Goal: Task Accomplishment & Management: Manage account settings

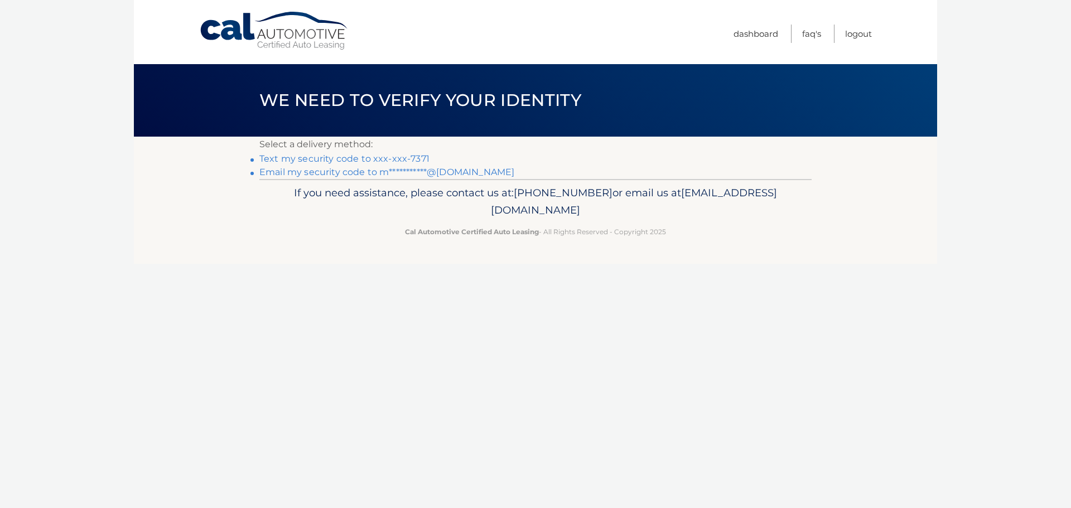
click at [416, 173] on link "**********" at bounding box center [386, 172] width 255 height 11
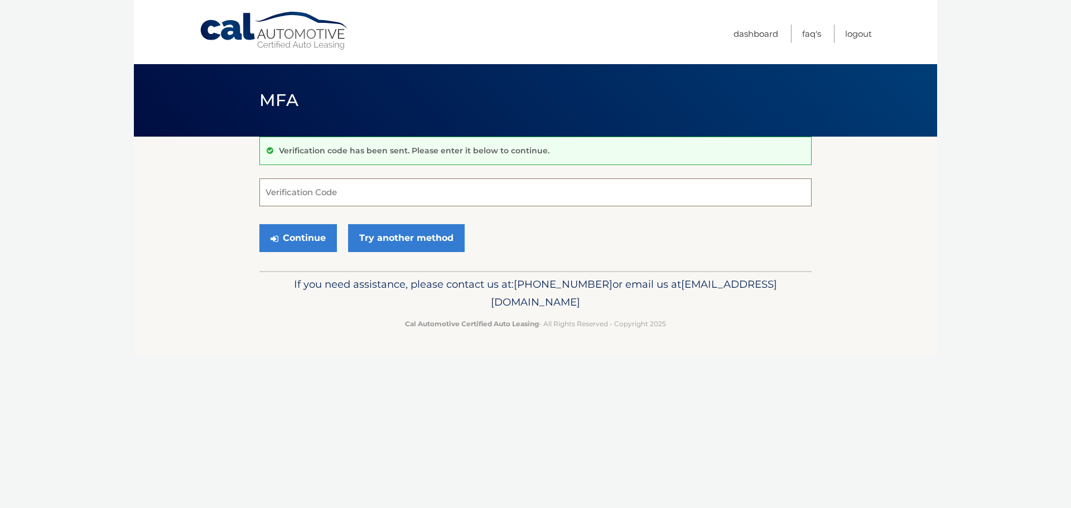
click at [403, 193] on input "Verification Code" at bounding box center [535, 193] width 552 height 28
paste input "788409"
click at [315, 234] on button "Continue" at bounding box center [298, 238] width 78 height 28
click at [343, 191] on input "788409" at bounding box center [535, 193] width 552 height 28
type input "788409"
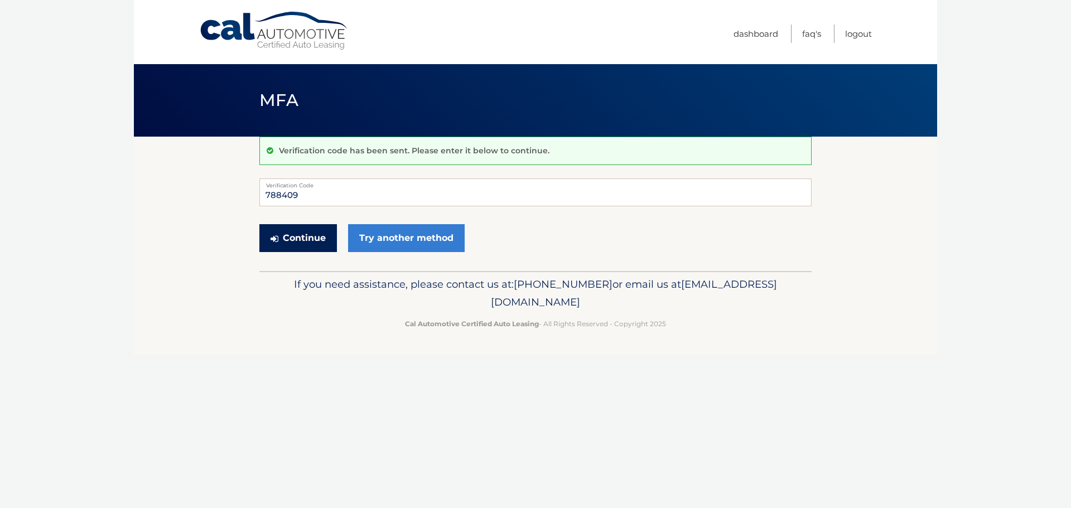
click at [301, 231] on button "Continue" at bounding box center [298, 238] width 78 height 28
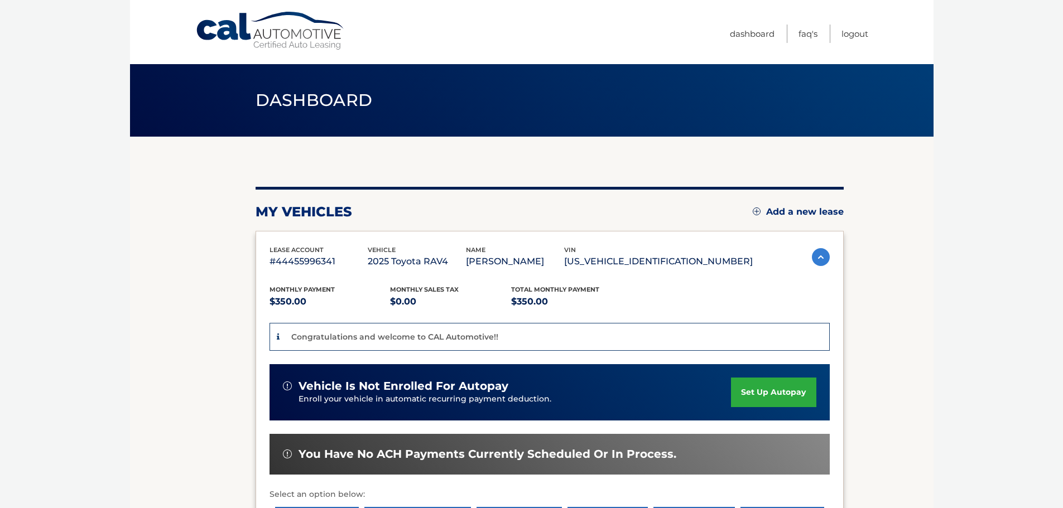
scroll to position [56, 0]
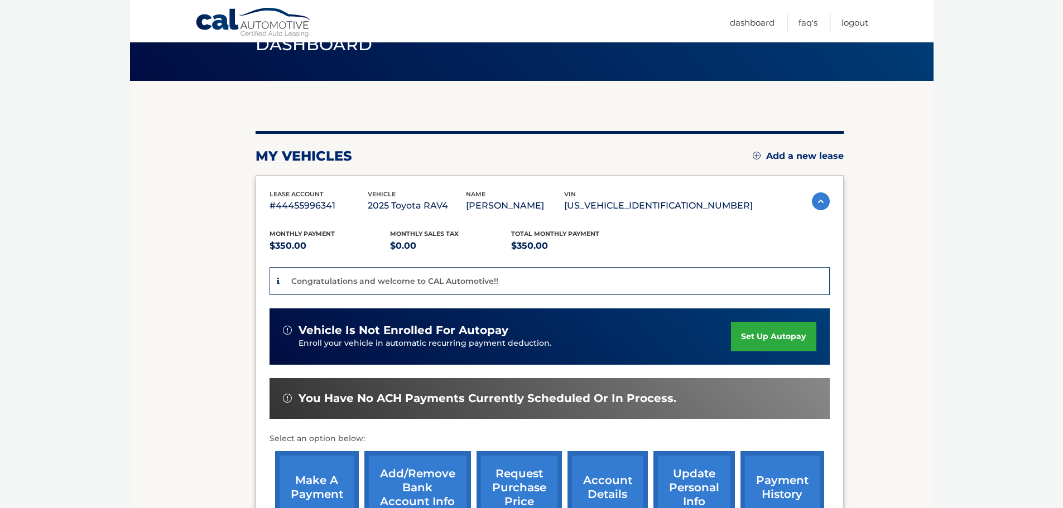
click at [762, 335] on link "set up autopay" at bounding box center [773, 337] width 85 height 30
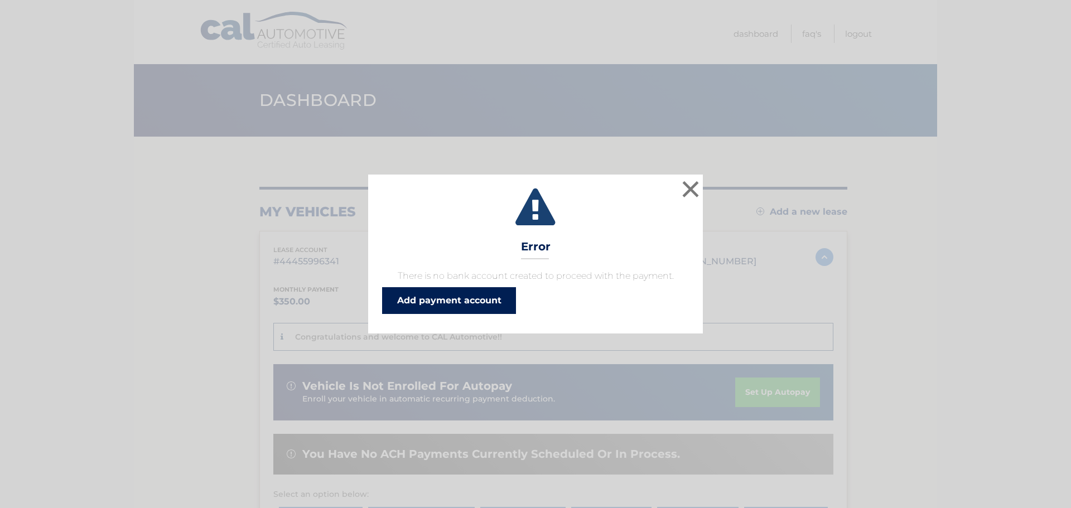
click at [487, 304] on link "Add payment account" at bounding box center [449, 300] width 134 height 27
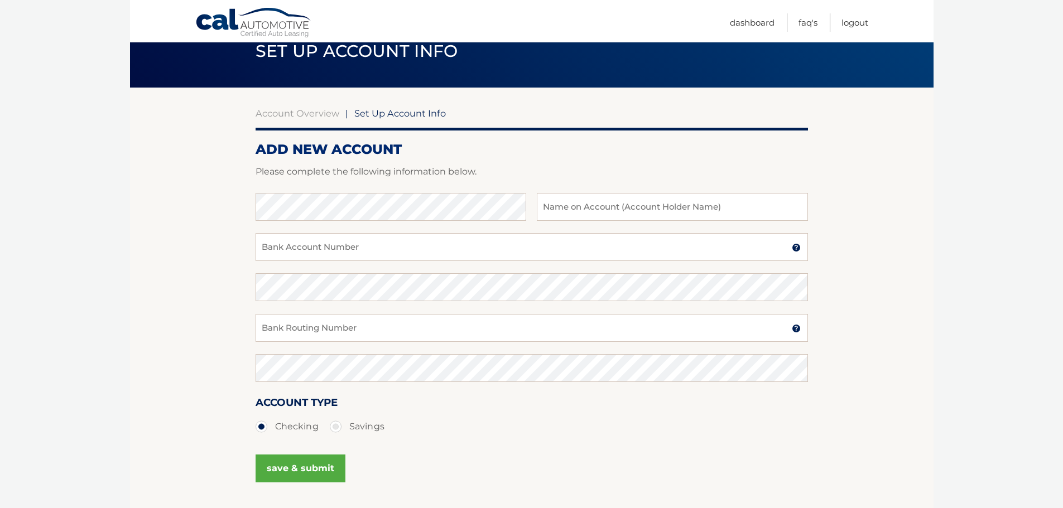
scroll to position [112, 0]
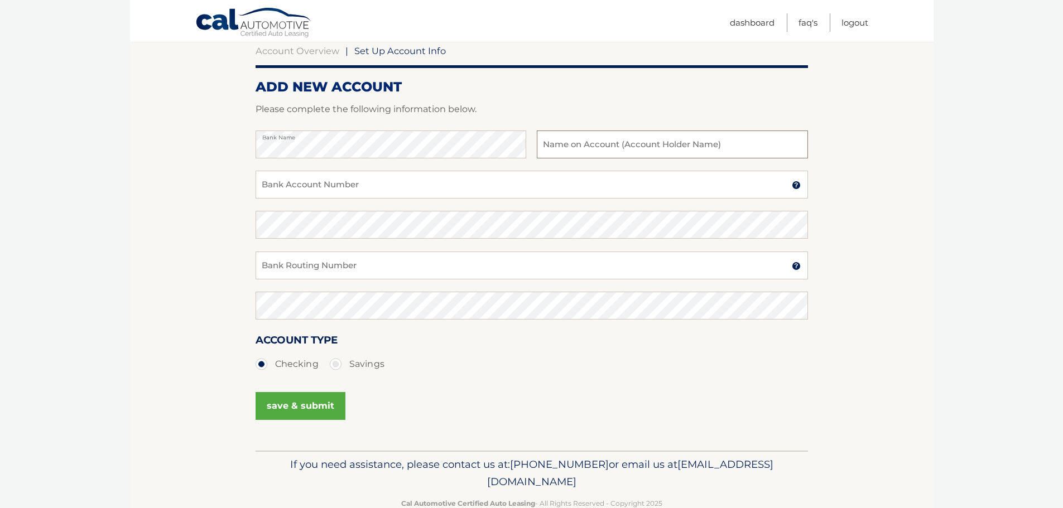
click at [574, 151] on input "text" at bounding box center [672, 145] width 271 height 28
type input "[PERSON_NAME]"
click at [351, 183] on input "Bank Account Number" at bounding box center [532, 185] width 552 height 28
paste input "483061103945"
type input "483061103945"
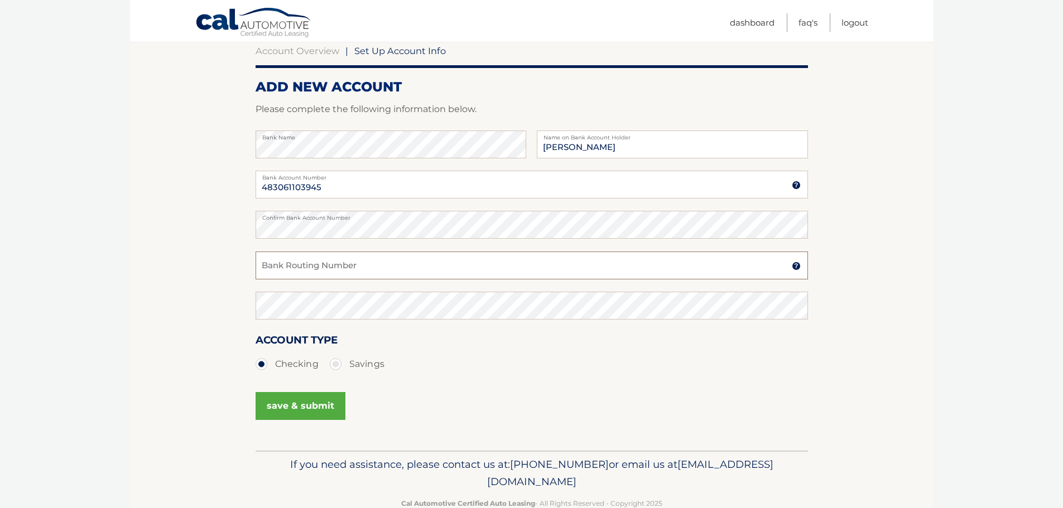
click at [437, 269] on input "Bank Routing Number" at bounding box center [532, 266] width 552 height 28
paste input "021000322"
type input "021000322"
click at [303, 401] on button "save & submit" at bounding box center [301, 406] width 90 height 28
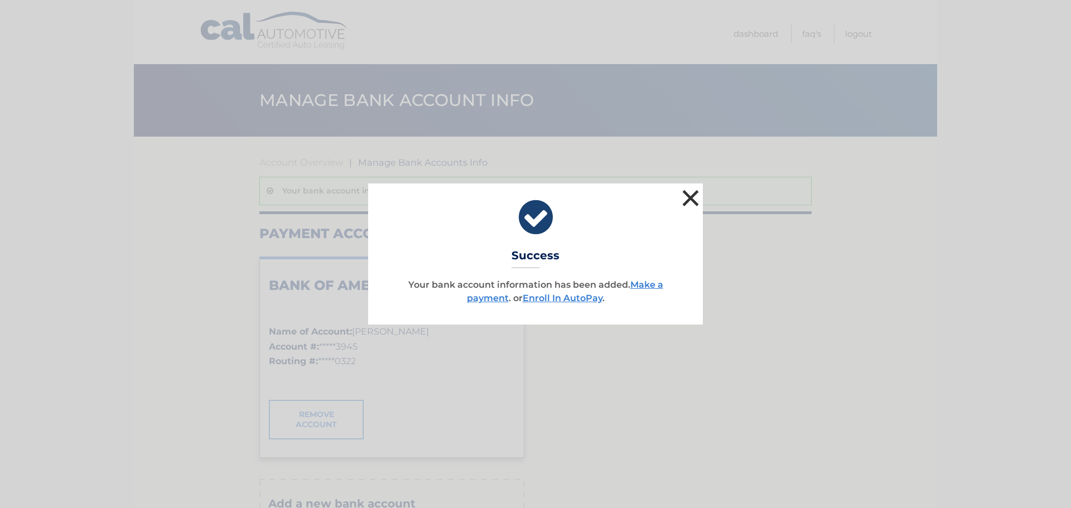
click at [687, 198] on button "×" at bounding box center [691, 198] width 22 height 22
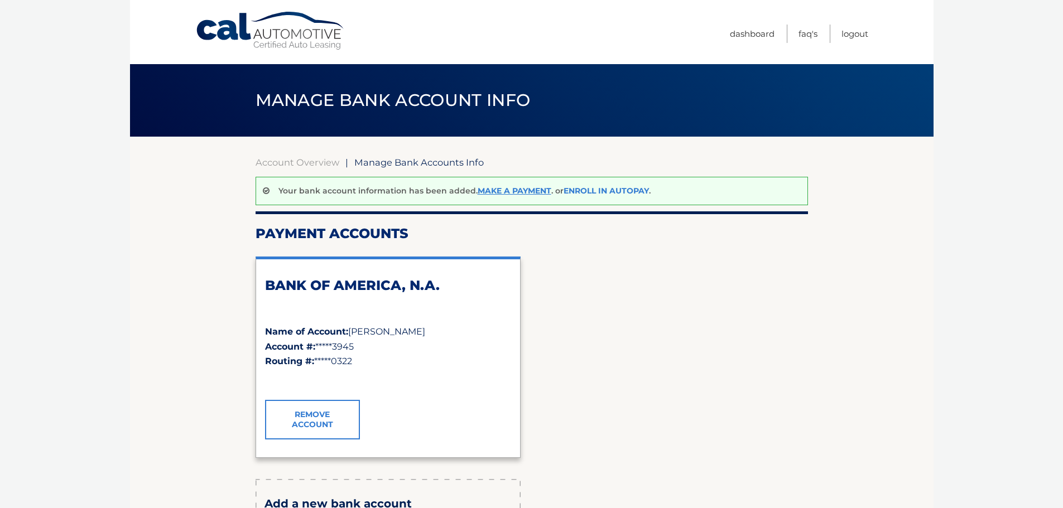
click at [608, 189] on link "Enroll In AutoPay" at bounding box center [605, 191] width 85 height 10
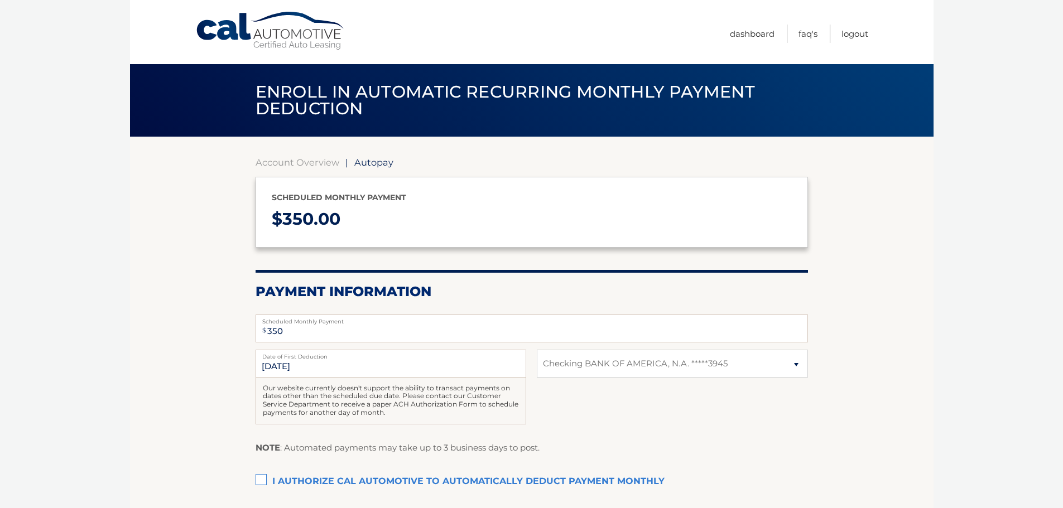
select select "OWFmYWZlYzgtZjUyNi00ZTA3LTg3M2EtMzVkOGZmYjA1MDFh"
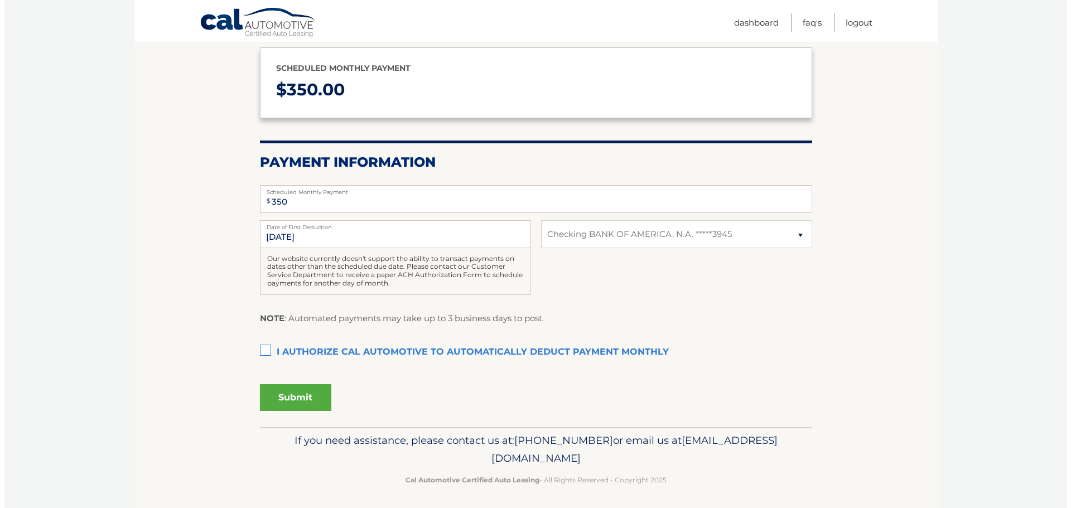
scroll to position [133, 0]
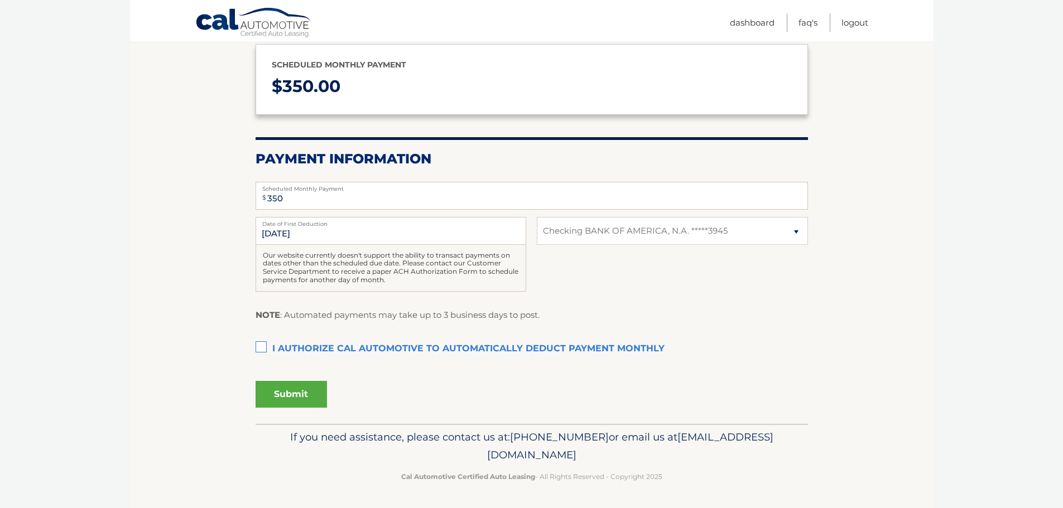
click at [319, 349] on label "I authorize cal automotive to automatically deduct payment monthly This checkbo…" at bounding box center [532, 349] width 552 height 22
click at [0, 0] on input "I authorize cal automotive to automatically deduct payment monthly This checkbo…" at bounding box center [0, 0] width 0 height 0
click at [350, 230] on input "9/15/2025" at bounding box center [391, 231] width 271 height 28
drag, startPoint x: 304, startPoint y: 230, endPoint x: 285, endPoint y: 230, distance: 18.4
click at [285, 230] on input "9/15/2025" at bounding box center [391, 231] width 271 height 28
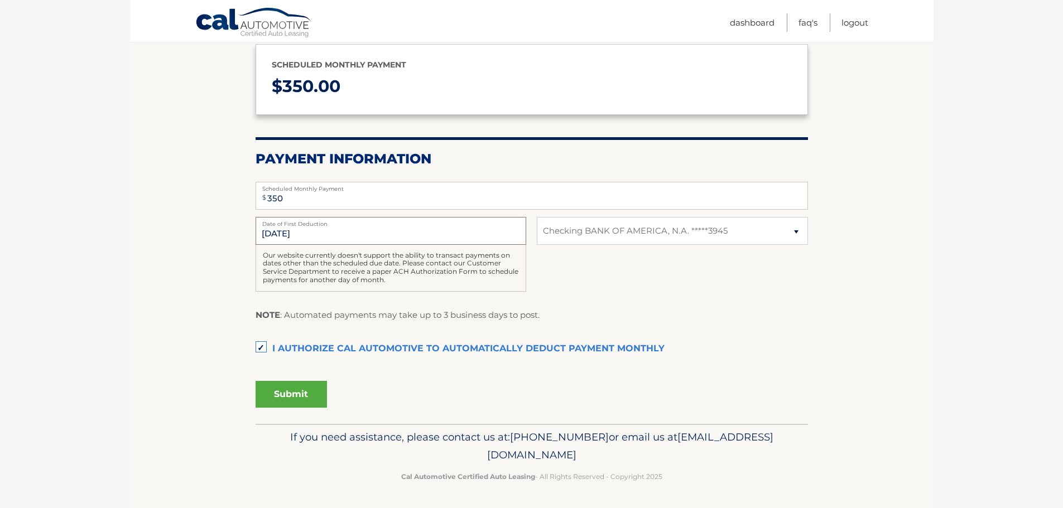
click at [353, 233] on input "9/15/2025" at bounding box center [391, 231] width 271 height 28
click at [565, 257] on div "9/15/2025 Date of First Deduction Our website currently doesn't support the abi…" at bounding box center [532, 260] width 552 height 87
click at [281, 402] on button "Submit" at bounding box center [291, 394] width 71 height 27
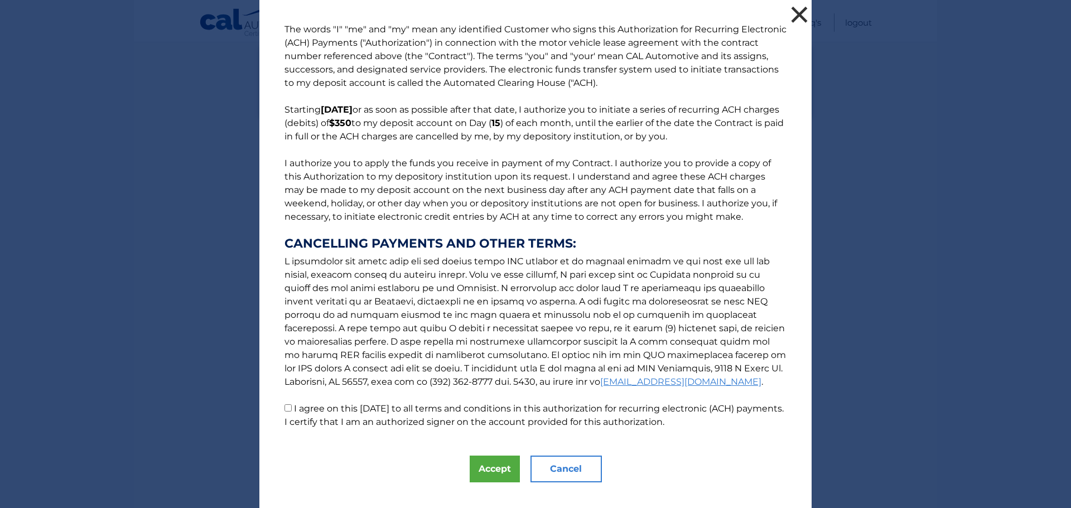
click at [798, 15] on button "×" at bounding box center [799, 14] width 22 height 22
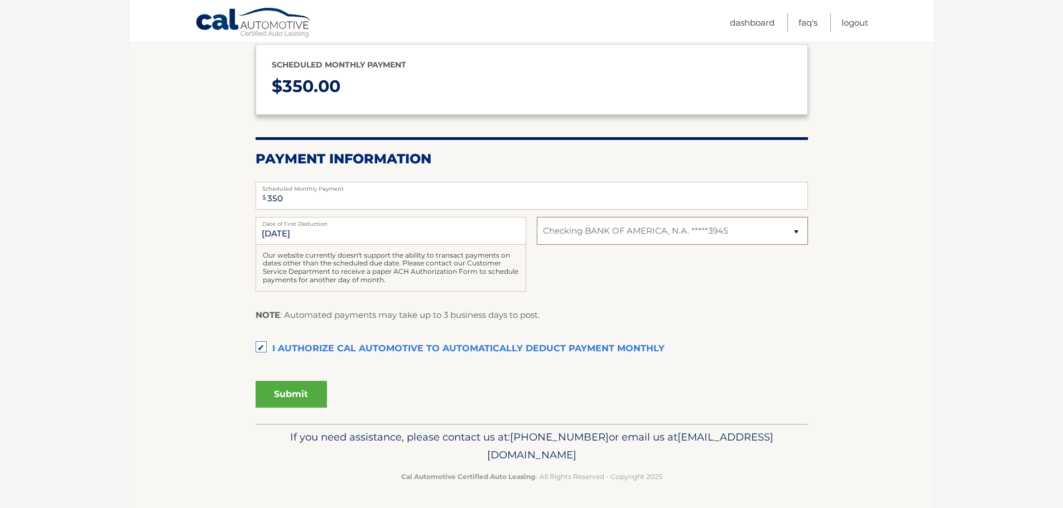
click at [695, 238] on select "Select Bank Account Checking BANK OF AMERICA, N.A. *****3945" at bounding box center [672, 231] width 271 height 28
click at [702, 233] on select "Select Bank Account Checking BANK OF AMERICA, N.A. *****3945" at bounding box center [672, 231] width 271 height 28
click at [282, 402] on button "Submit" at bounding box center [291, 394] width 71 height 27
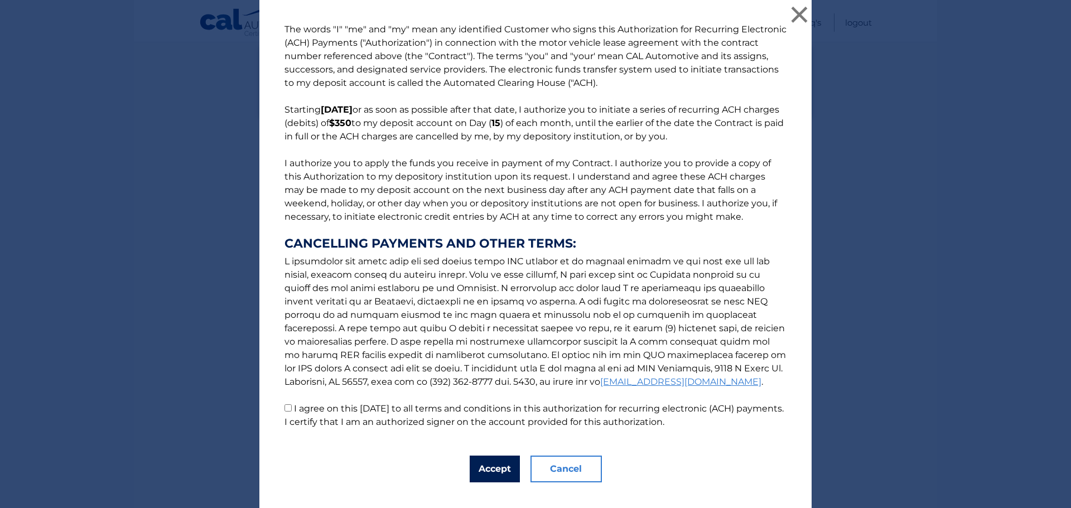
click at [507, 468] on button "Accept" at bounding box center [495, 469] width 50 height 27
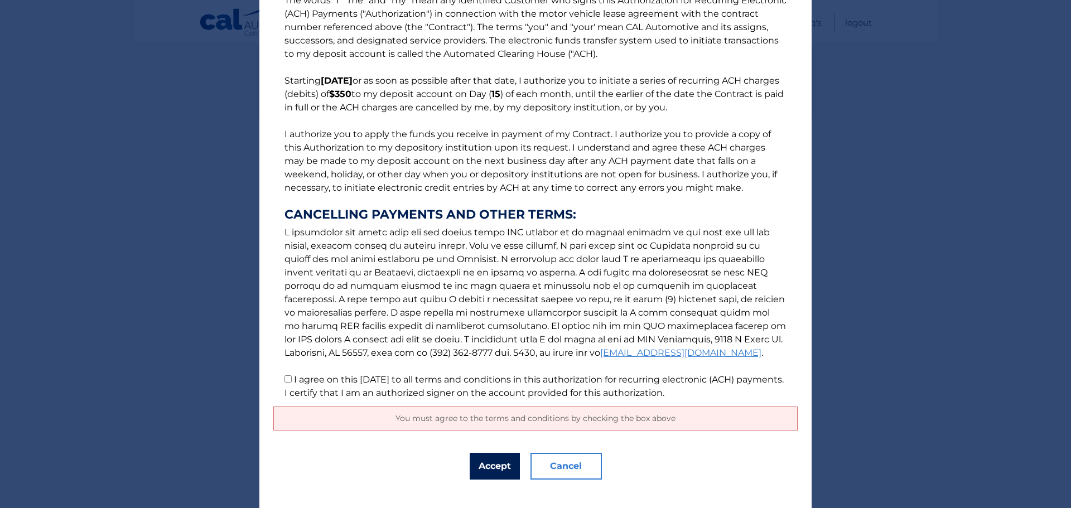
scroll to position [45, 0]
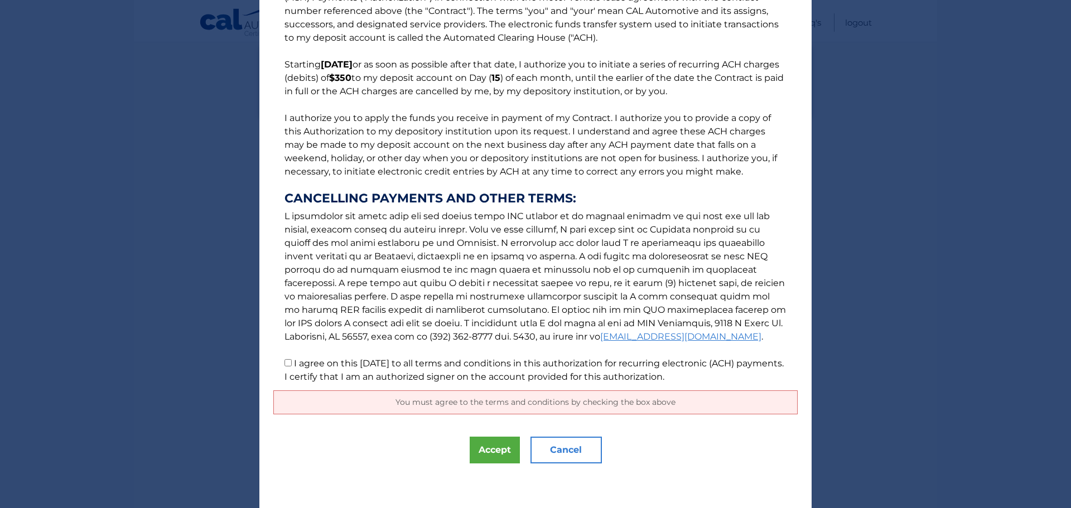
click at [279, 365] on p "The words "I" "me" and "my" mean any identified Customer who signs this Authori…" at bounding box center [535, 181] width 524 height 406
click at [285, 363] on input "I agree on this 09/02/2025 to all terms and conditions in this authorization fo…" at bounding box center [288, 362] width 7 height 7
checkbox input "true"
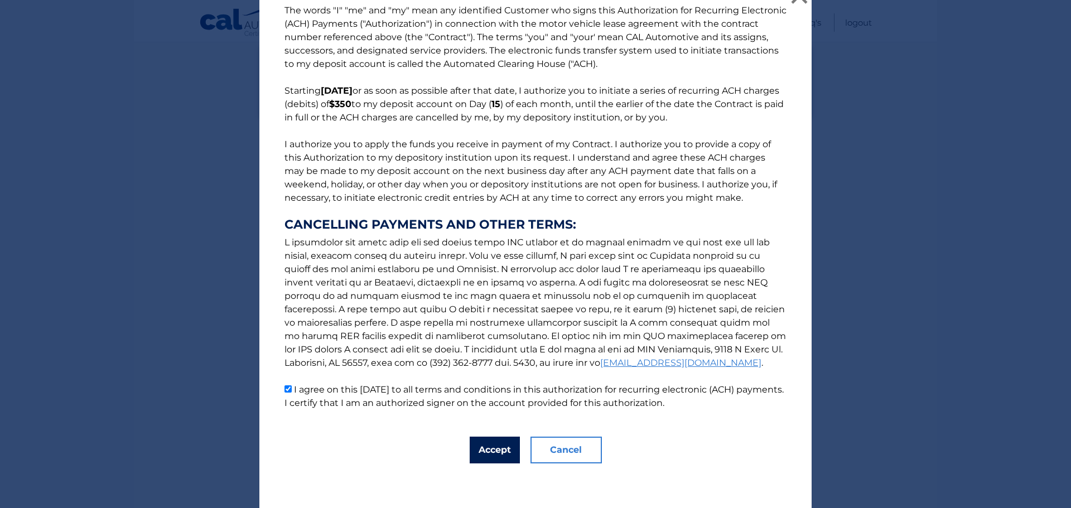
click at [490, 454] on button "Accept" at bounding box center [495, 450] width 50 height 27
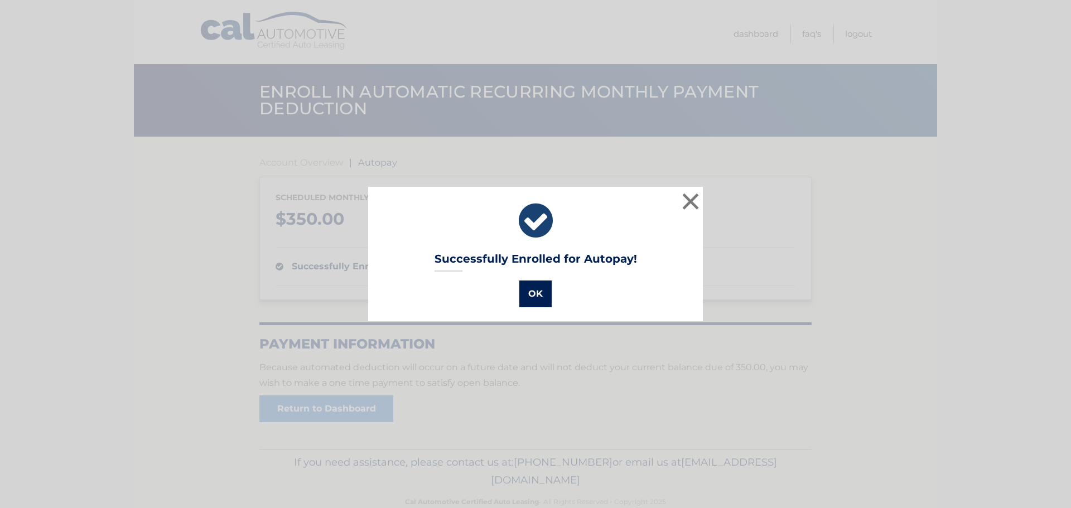
click at [531, 296] on button "OK" at bounding box center [535, 294] width 32 height 27
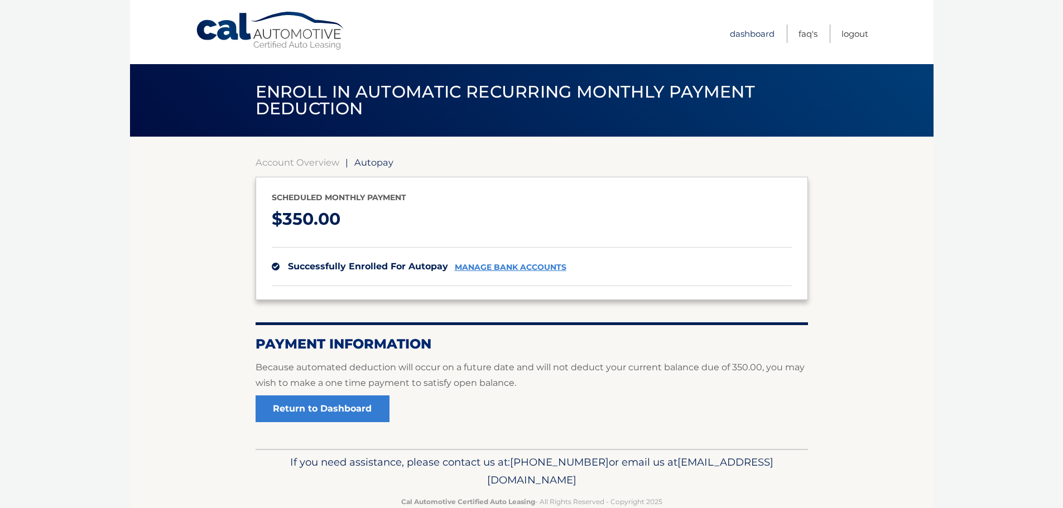
click at [745, 30] on link "Dashboard" at bounding box center [752, 34] width 45 height 18
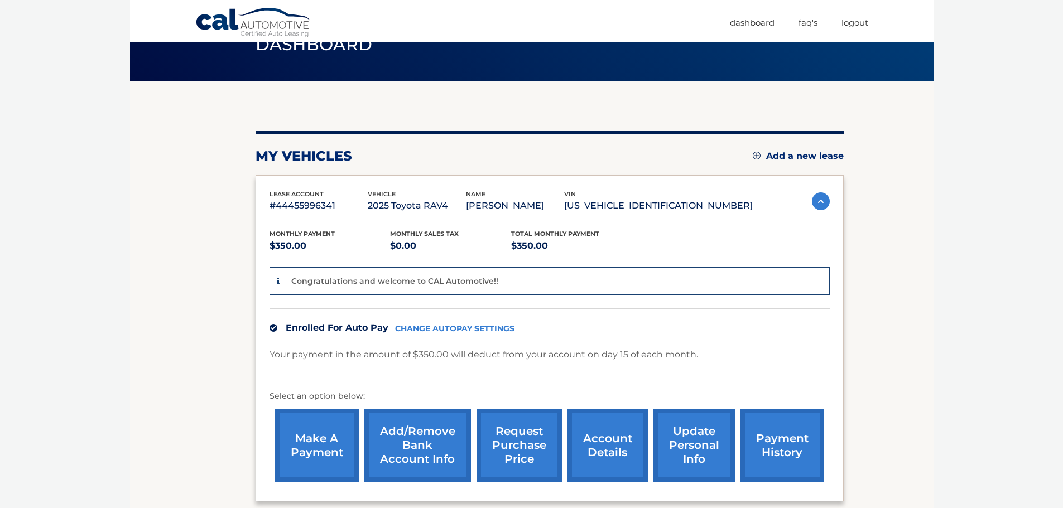
scroll to position [112, 0]
